Goal: Register for event/course

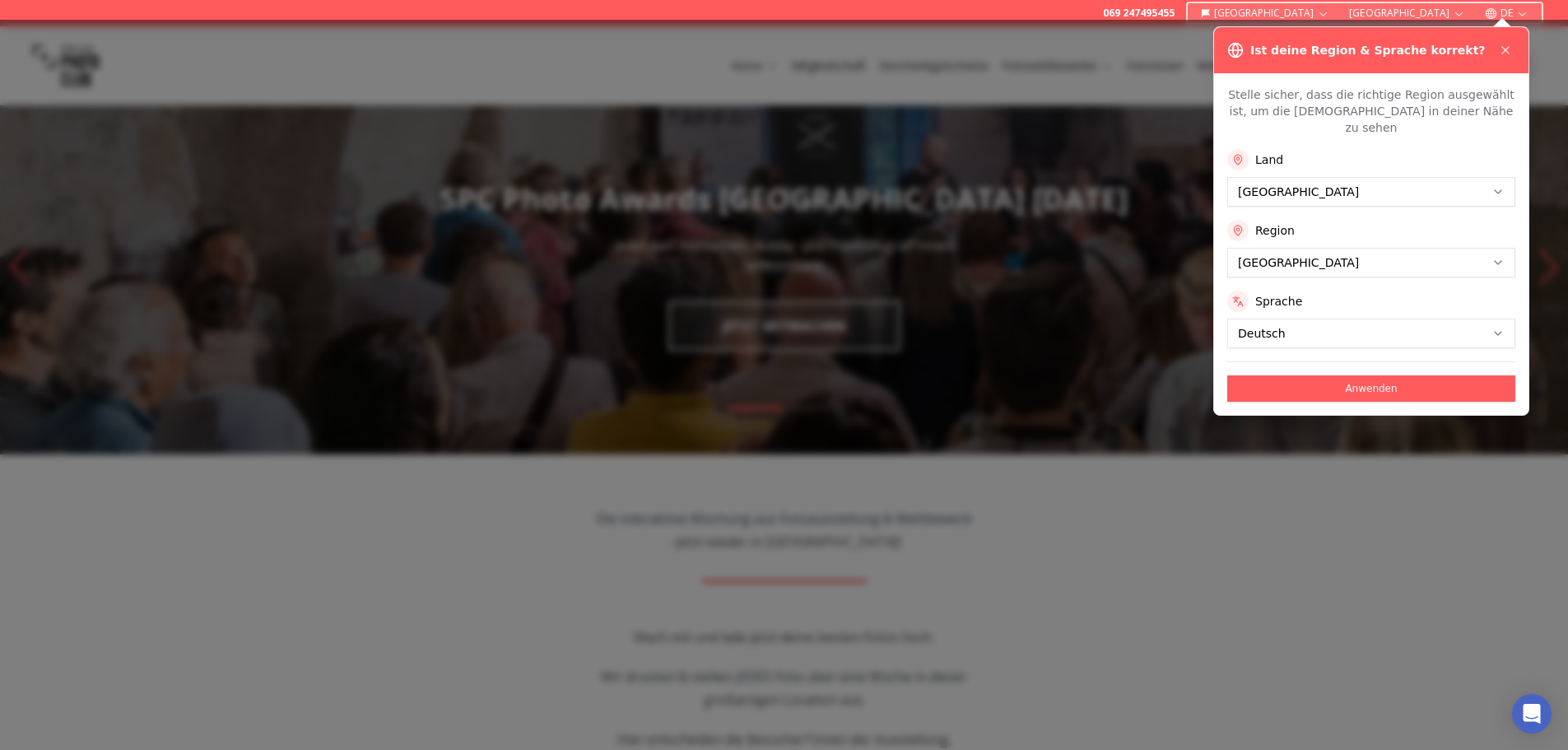
click at [1367, 375] on button "Anwenden" at bounding box center [1371, 388] width 288 height 26
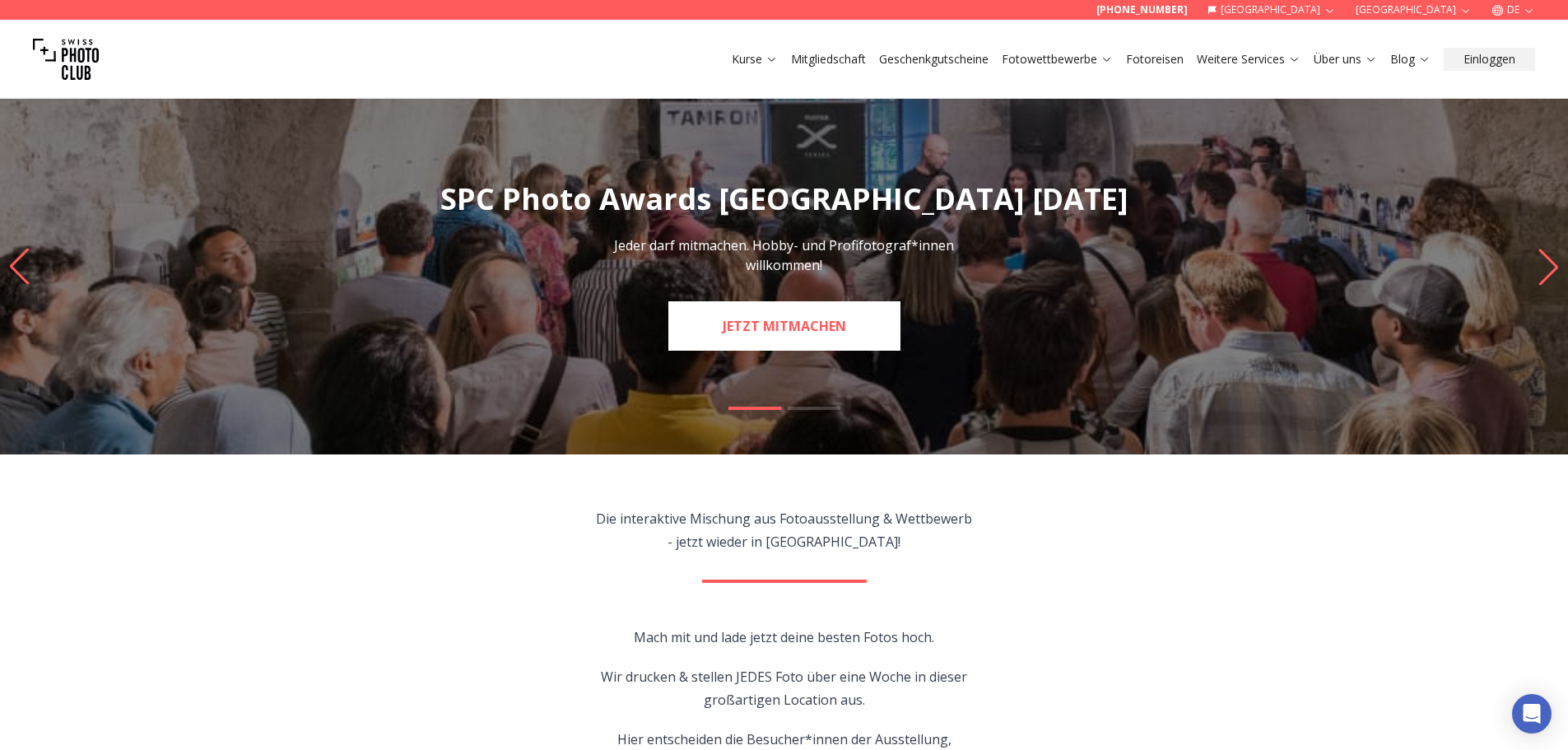
click at [778, 333] on link "JETZT MITMACHEN" at bounding box center [784, 325] width 232 height 49
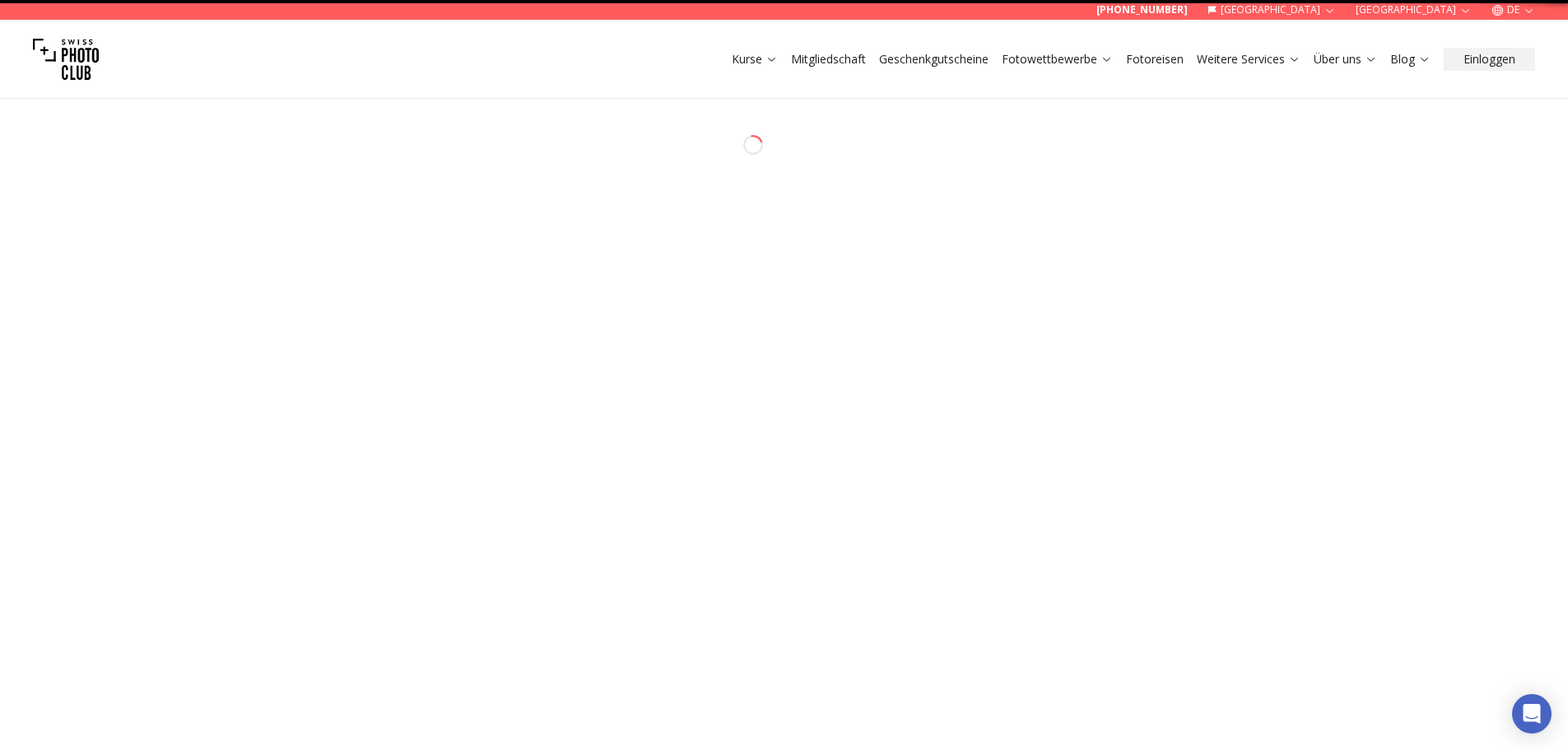
select select "*******"
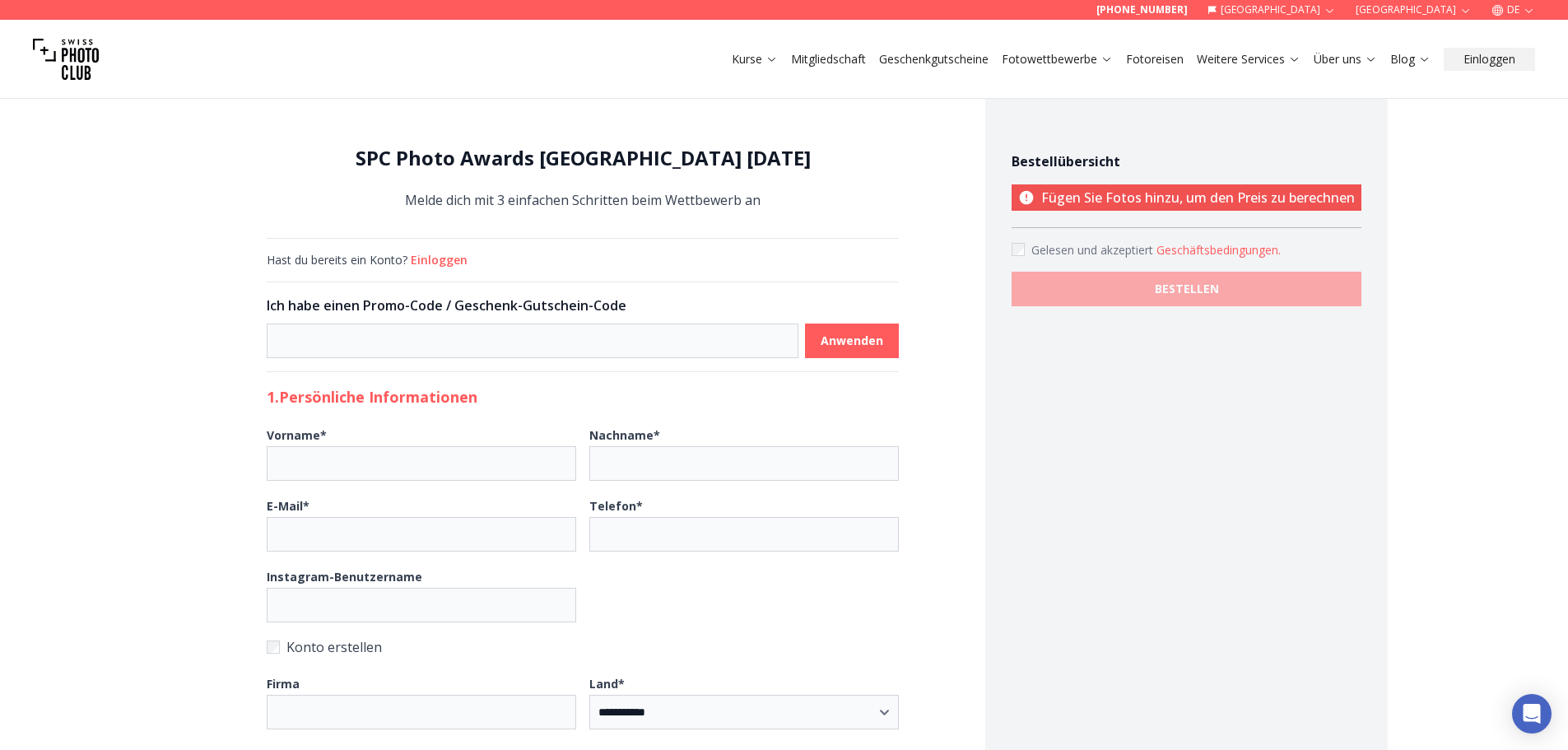
click at [1221, 249] on button "Geschäftsbedingungen ." at bounding box center [1218, 249] width 124 height 16
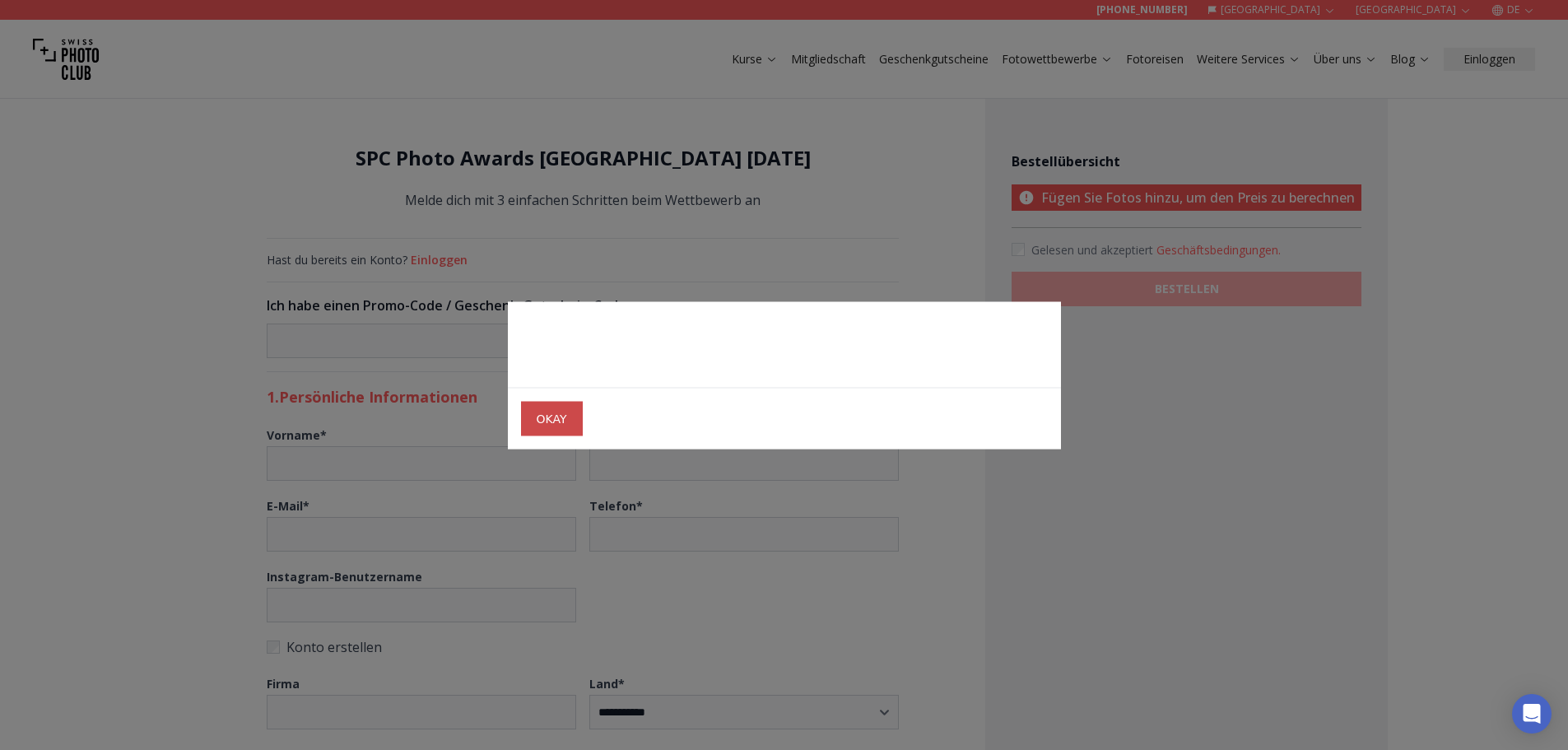
click at [575, 428] on span "OKAY" at bounding box center [552, 418] width 57 height 30
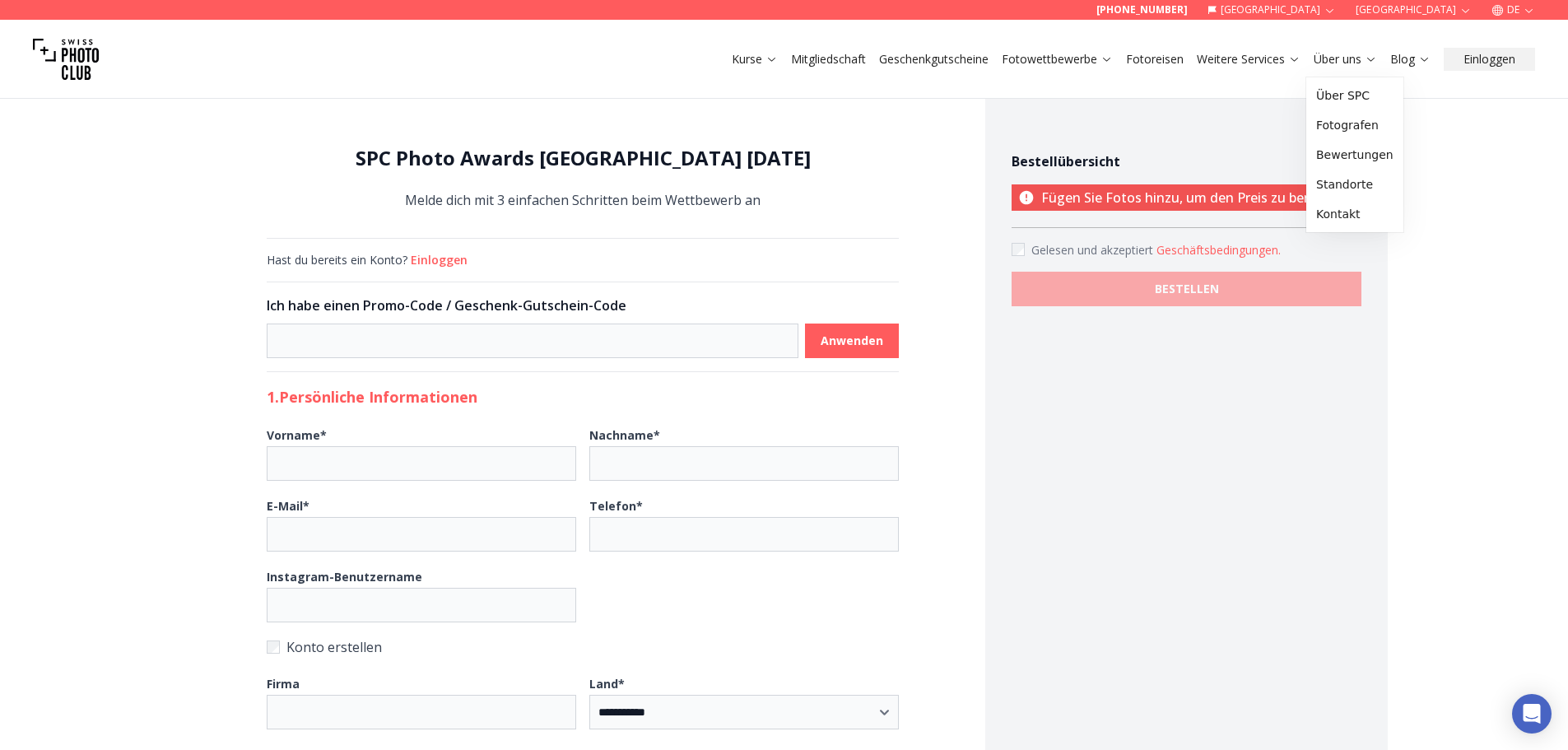
click at [1370, 59] on icon at bounding box center [1371, 59] width 13 height 13
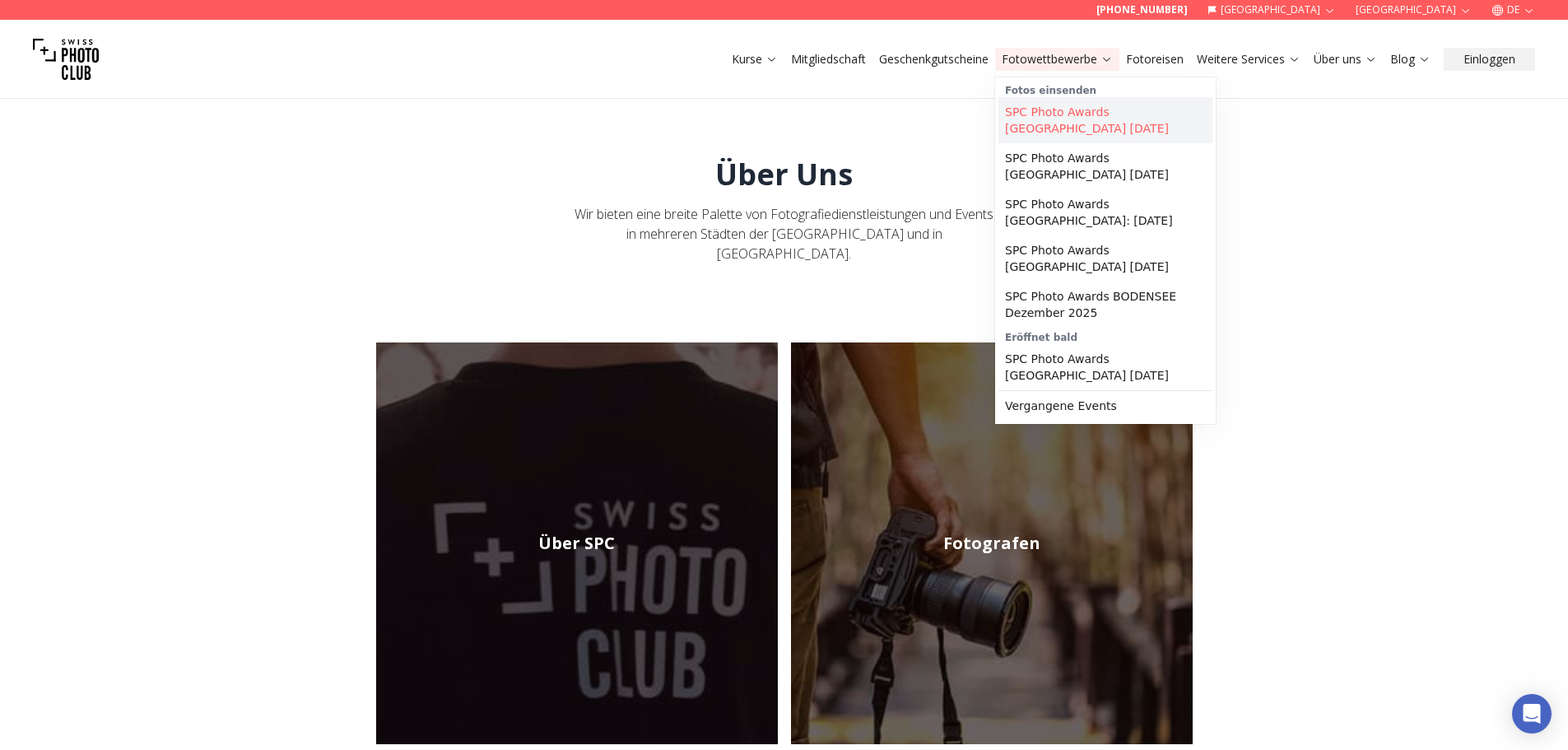
click at [1067, 112] on link "SPC Photo Awards [GEOGRAPHIC_DATA] [DATE]" at bounding box center [1105, 120] width 214 height 46
